Goal: Information Seeking & Learning: Learn about a topic

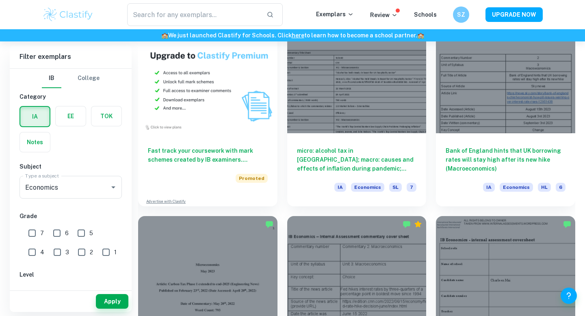
scroll to position [620, 0]
click at [34, 233] on input "7" at bounding box center [32, 233] width 16 height 16
checkbox input "true"
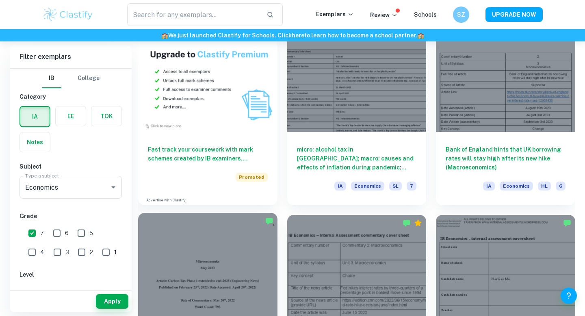
scroll to position [618, 0]
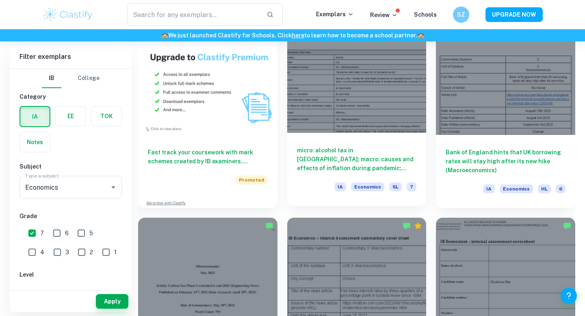
click at [323, 153] on h6 "micro: alcohol tax in [GEOGRAPHIC_DATA]; macro: causes and effects of inflation…" at bounding box center [357, 159] width 120 height 27
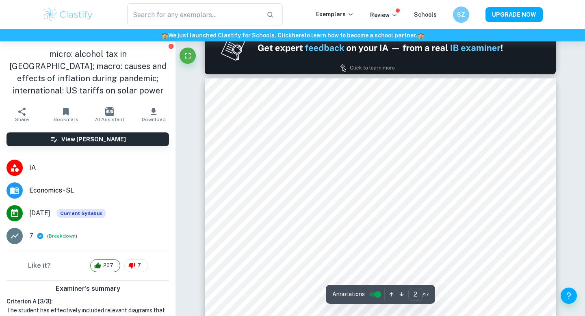
type input "1"
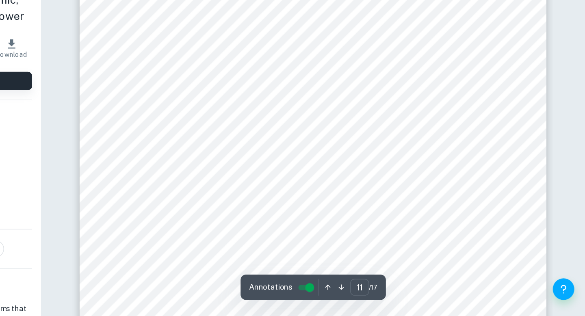
scroll to position [5073, 0]
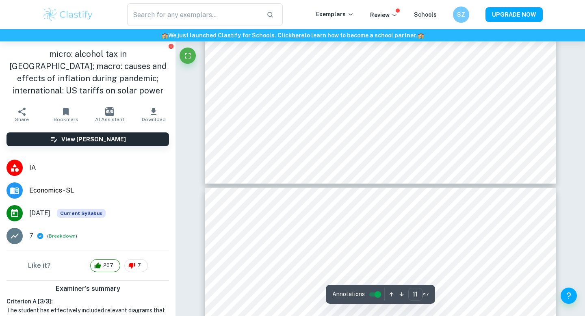
type input "12"
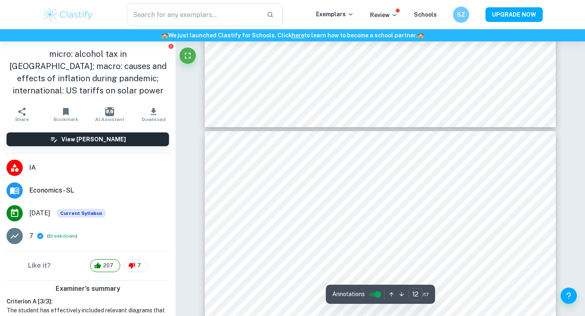
scroll to position [5140, 0]
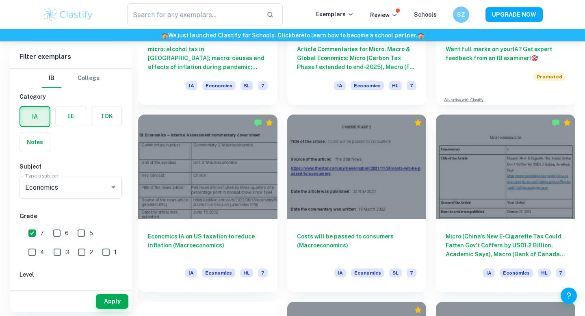
scroll to position [376, 0]
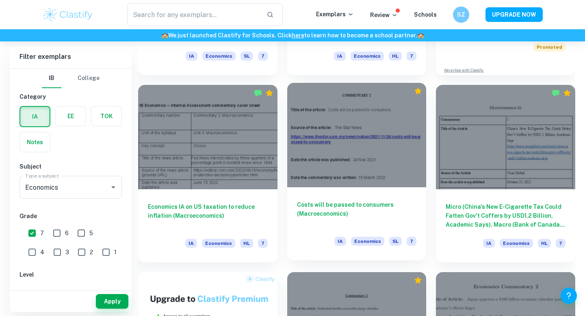
click at [322, 204] on h6 "Costs will be passed to consumers (Macroeconomics)" at bounding box center [357, 213] width 120 height 27
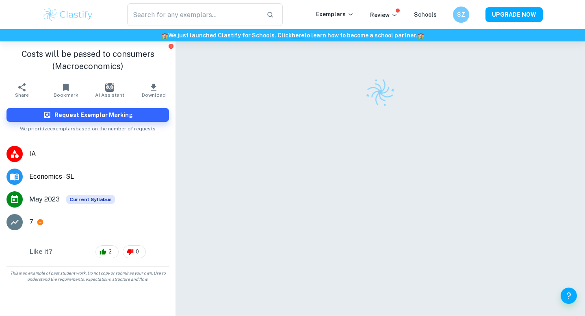
scroll to position [41, 0]
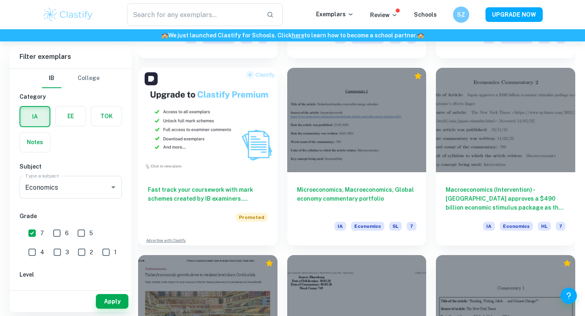
scroll to position [580, 0]
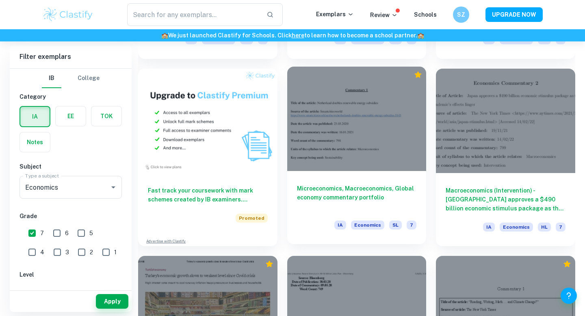
click at [317, 192] on h6 "Microeconomics, Macroeconomics, Global economy commentary portfolio" at bounding box center [357, 197] width 120 height 27
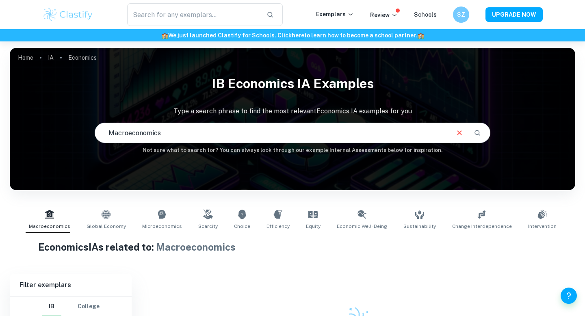
scroll to position [80, 0]
